Goal: Task Accomplishment & Management: Use online tool/utility

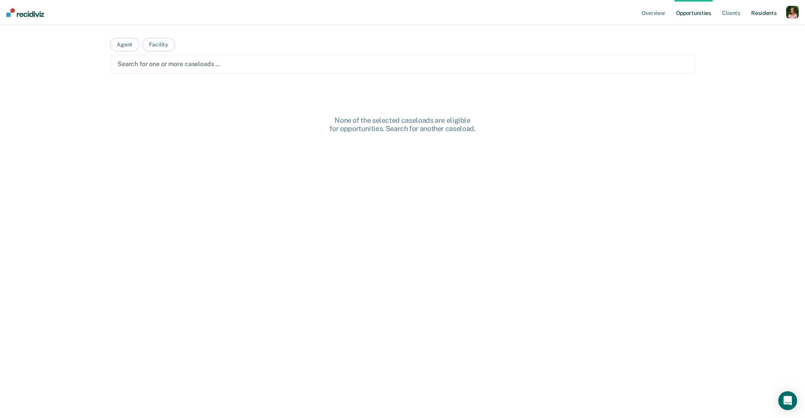
click at [755, 15] on link "Resident s" at bounding box center [764, 12] width 29 height 25
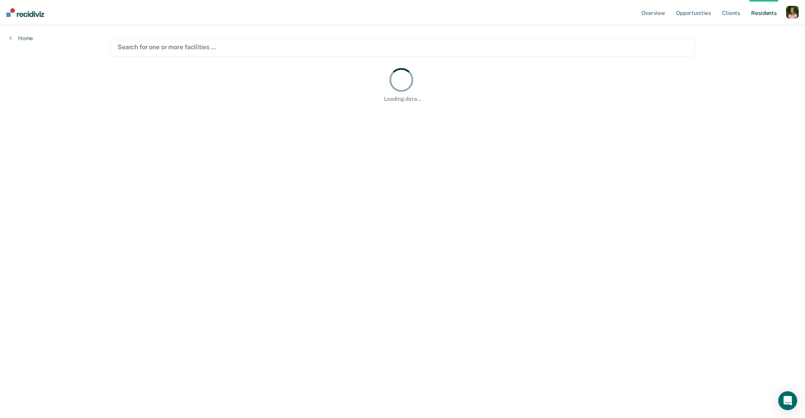
click at [558, 85] on div "Loading data..." at bounding box center [402, 84] width 585 height 36
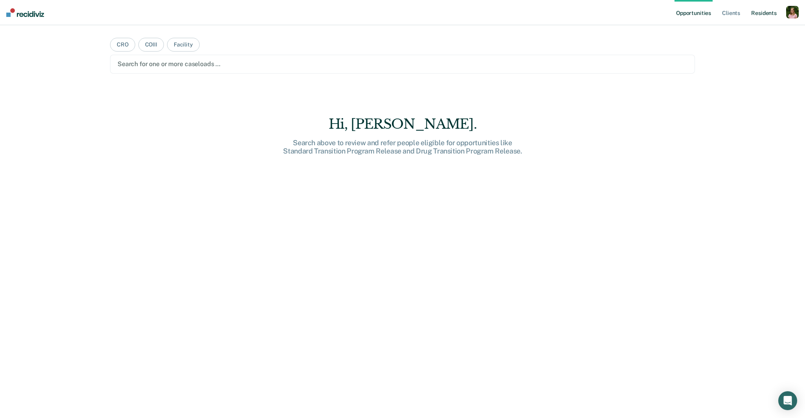
click at [768, 13] on link "Resident s" at bounding box center [764, 12] width 29 height 25
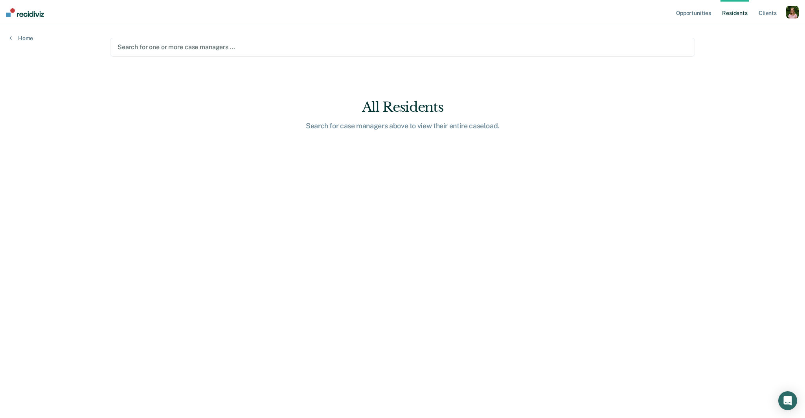
click at [599, 46] on div at bounding box center [403, 46] width 570 height 9
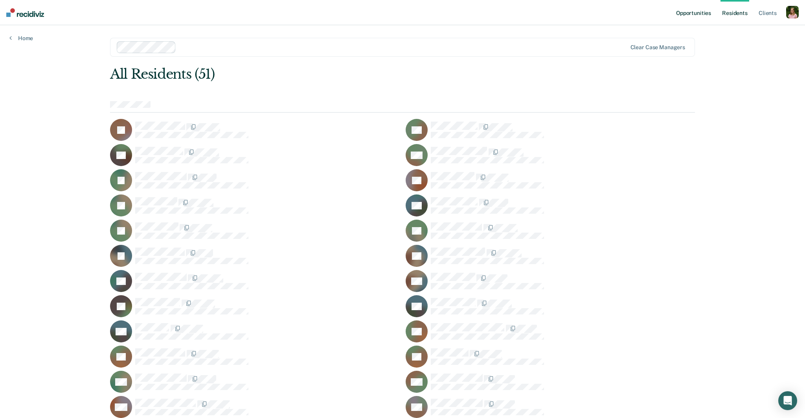
click at [692, 17] on link "Opportunities" at bounding box center [694, 12] width 38 height 25
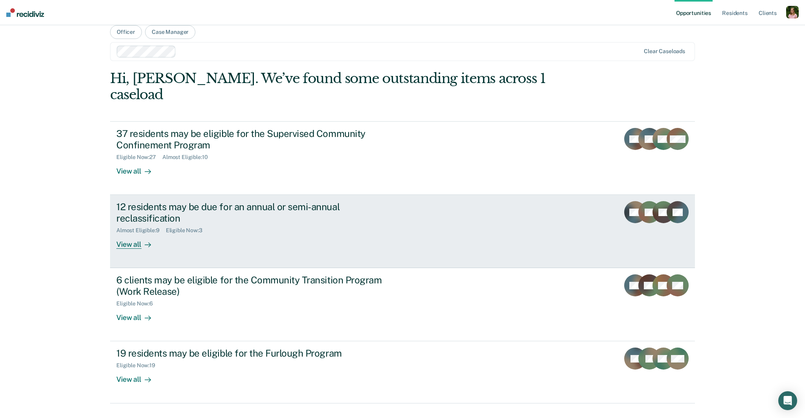
scroll to position [12, 0]
click at [444, 217] on link "12 residents may be due for an annual or semi-annual reclassification Almost El…" at bounding box center [402, 231] width 585 height 73
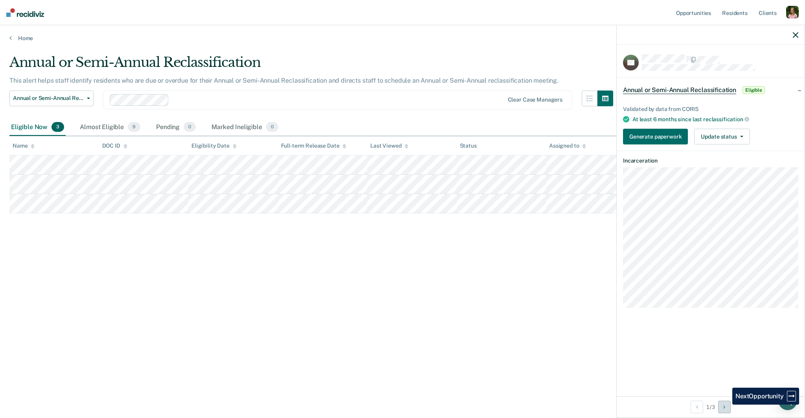
click at [727, 404] on button "Next Opportunity" at bounding box center [725, 406] width 13 height 13
click at [701, 404] on button "Previous Opportunity" at bounding box center [697, 406] width 13 height 13
